Goal: Book appointment/travel/reservation

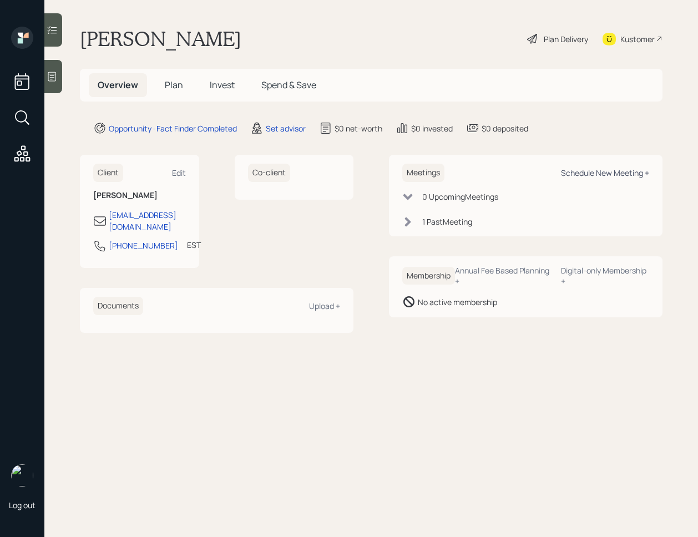
click at [603, 169] on div "Schedule New Meeting +" at bounding box center [605, 173] width 88 height 11
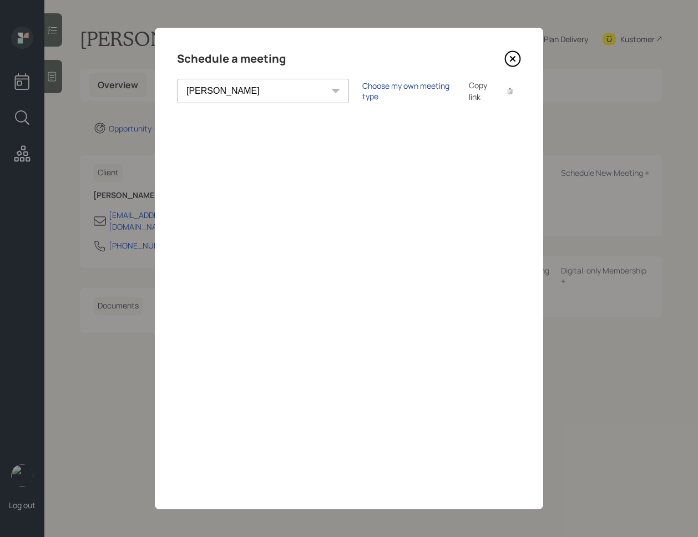
click at [369, 93] on div "Choose my own meeting type" at bounding box center [408, 90] width 93 height 21
click at [247, 88] on select "[PERSON_NAME] [PERSON_NAME] [PERSON_NAME] [PERSON_NAME] [PERSON_NAME] [PERSON_N…" at bounding box center [272, 91] width 191 height 24
click at [252, 88] on select "[PERSON_NAME] [PERSON_NAME] [PERSON_NAME] [PERSON_NAME] [PERSON_NAME] [PERSON_N…" at bounding box center [272, 91] width 191 height 24
select select "ef6b64e1-8f62-4a74-b865-a7df4b35b836"
click at [177, 79] on select "[PERSON_NAME] [PERSON_NAME] [PERSON_NAME] [PERSON_NAME] [PERSON_NAME] [PERSON_N…" at bounding box center [272, 91] width 191 height 24
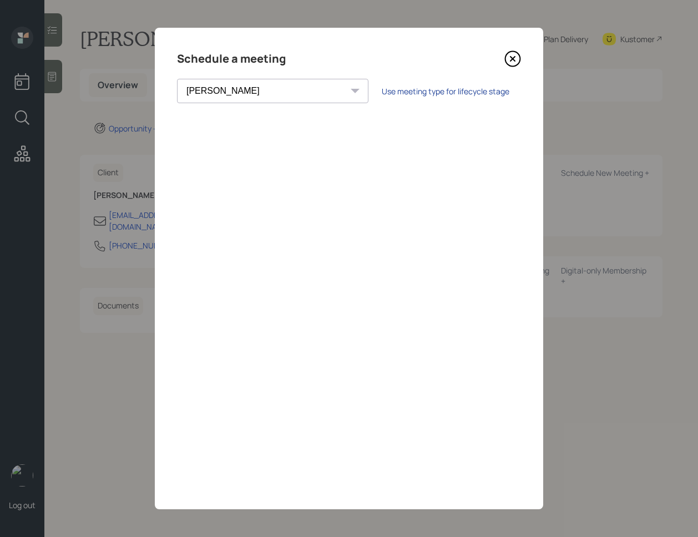
click at [382, 93] on div "Use meeting type for lifecycle stage" at bounding box center [446, 91] width 128 height 11
click at [469, 93] on div "Copy link" at bounding box center [482, 90] width 26 height 23
